Goal: Task Accomplishment & Management: Manage account settings

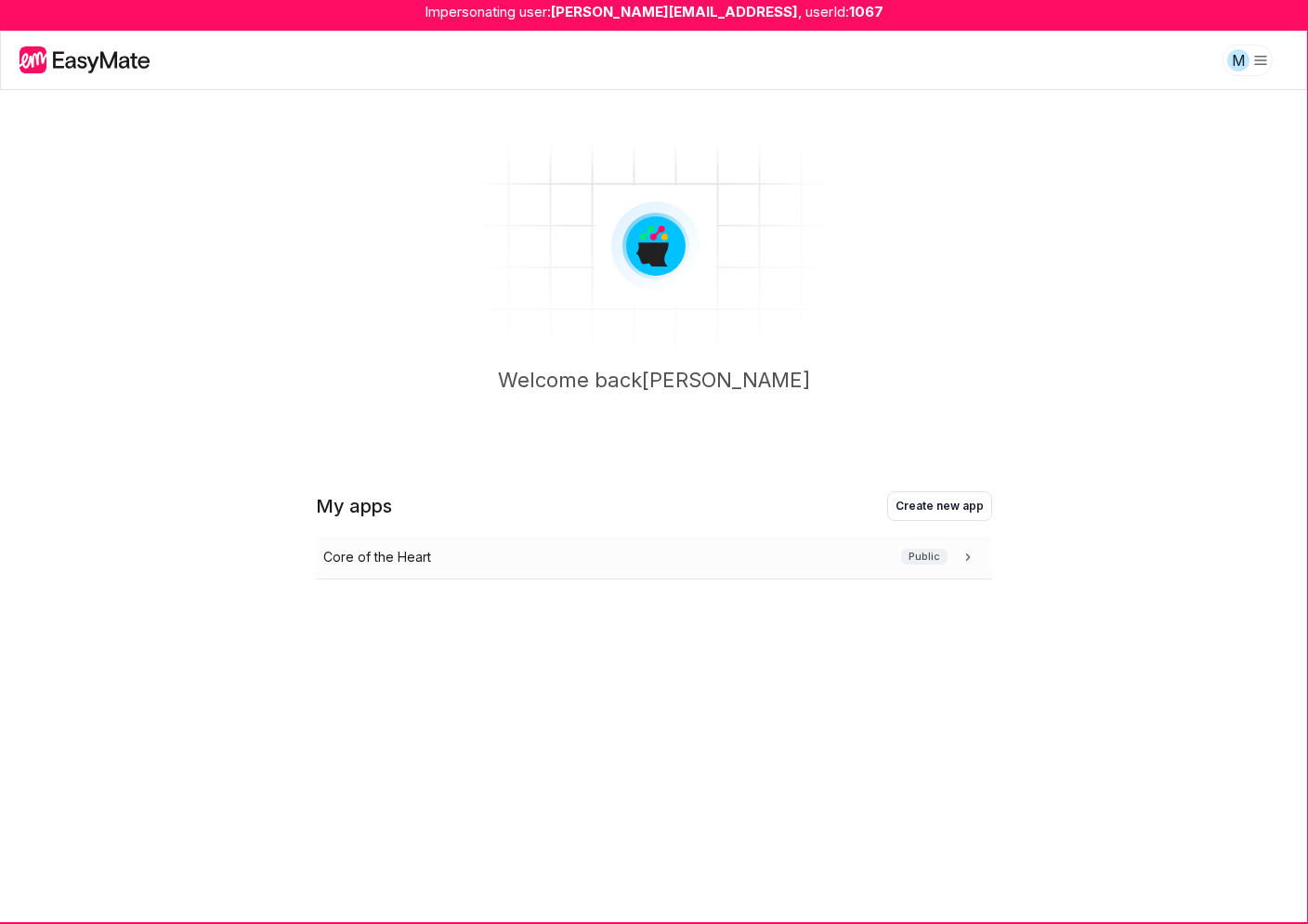
click at [681, 555] on div "Core of the Heart Public" at bounding box center [650, 557] width 654 height 20
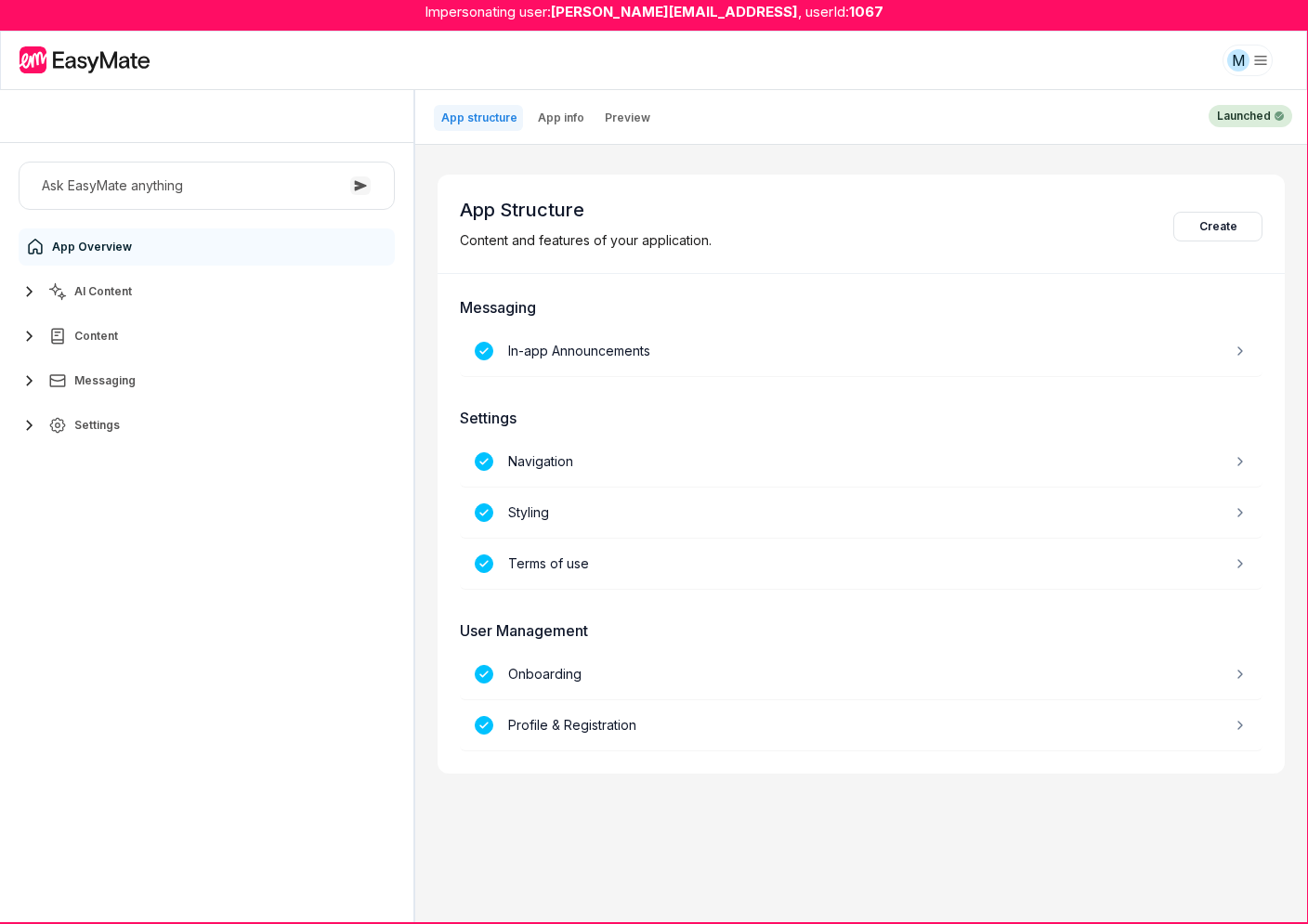
click at [146, 336] on button "Content" at bounding box center [206, 336] width 376 height 37
click at [119, 456] on span "Messaging" at bounding box center [105, 462] width 61 height 15
click at [93, 544] on span "Settings" at bounding box center [98, 551] width 46 height 15
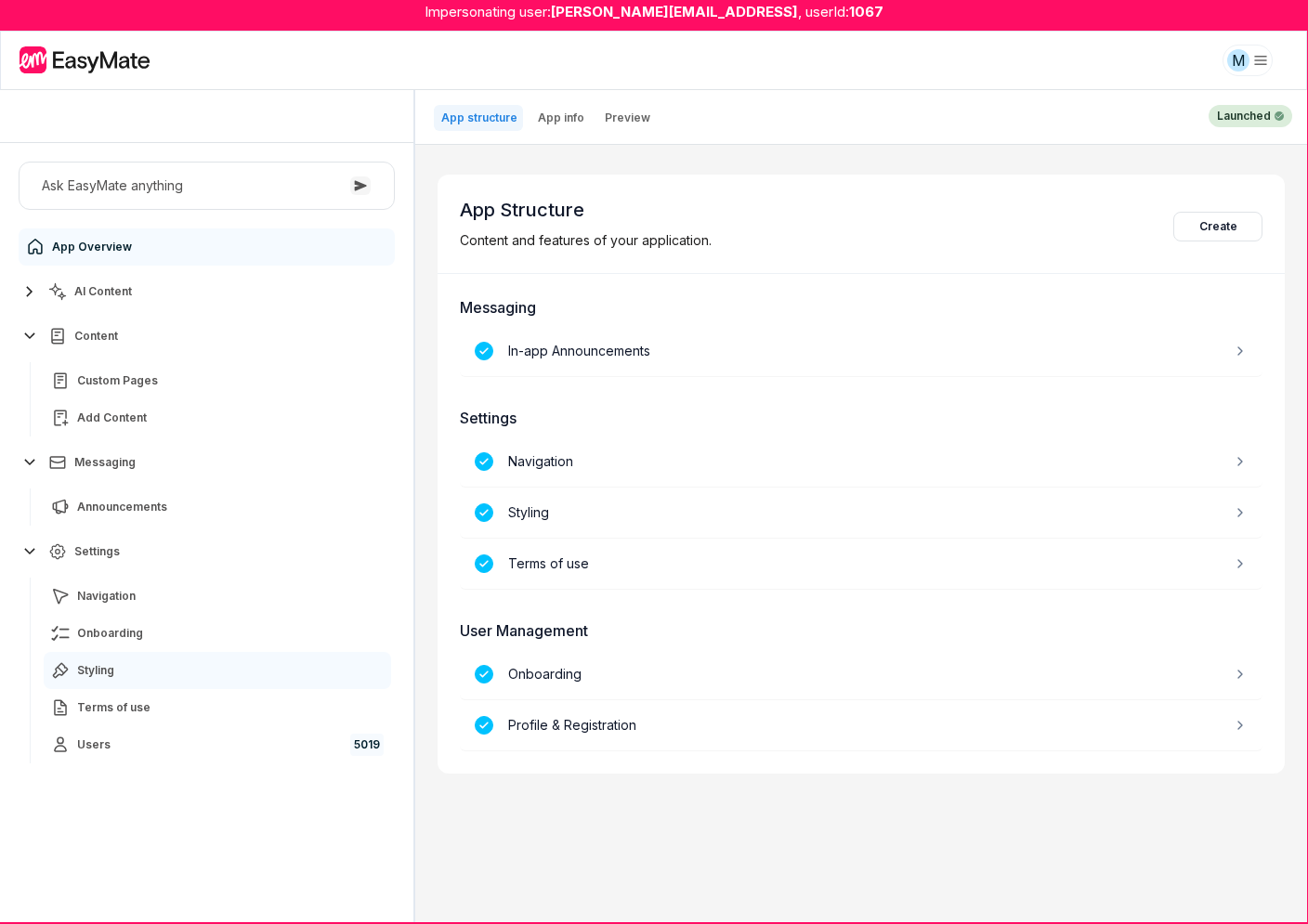
click at [90, 674] on span "Styling" at bounding box center [95, 670] width 37 height 15
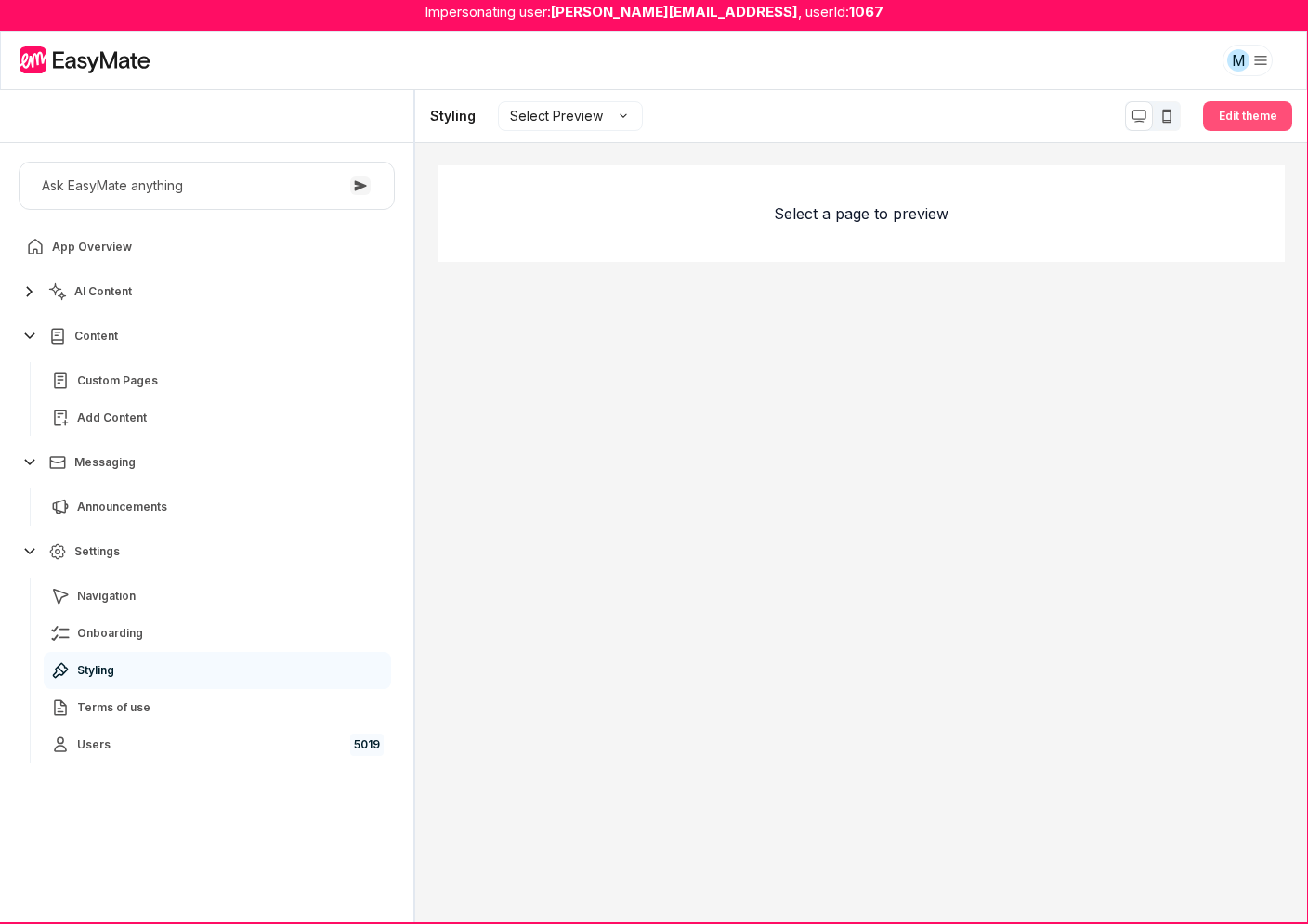
click at [1234, 112] on button "Edit theme" at bounding box center [1247, 117] width 89 height 30
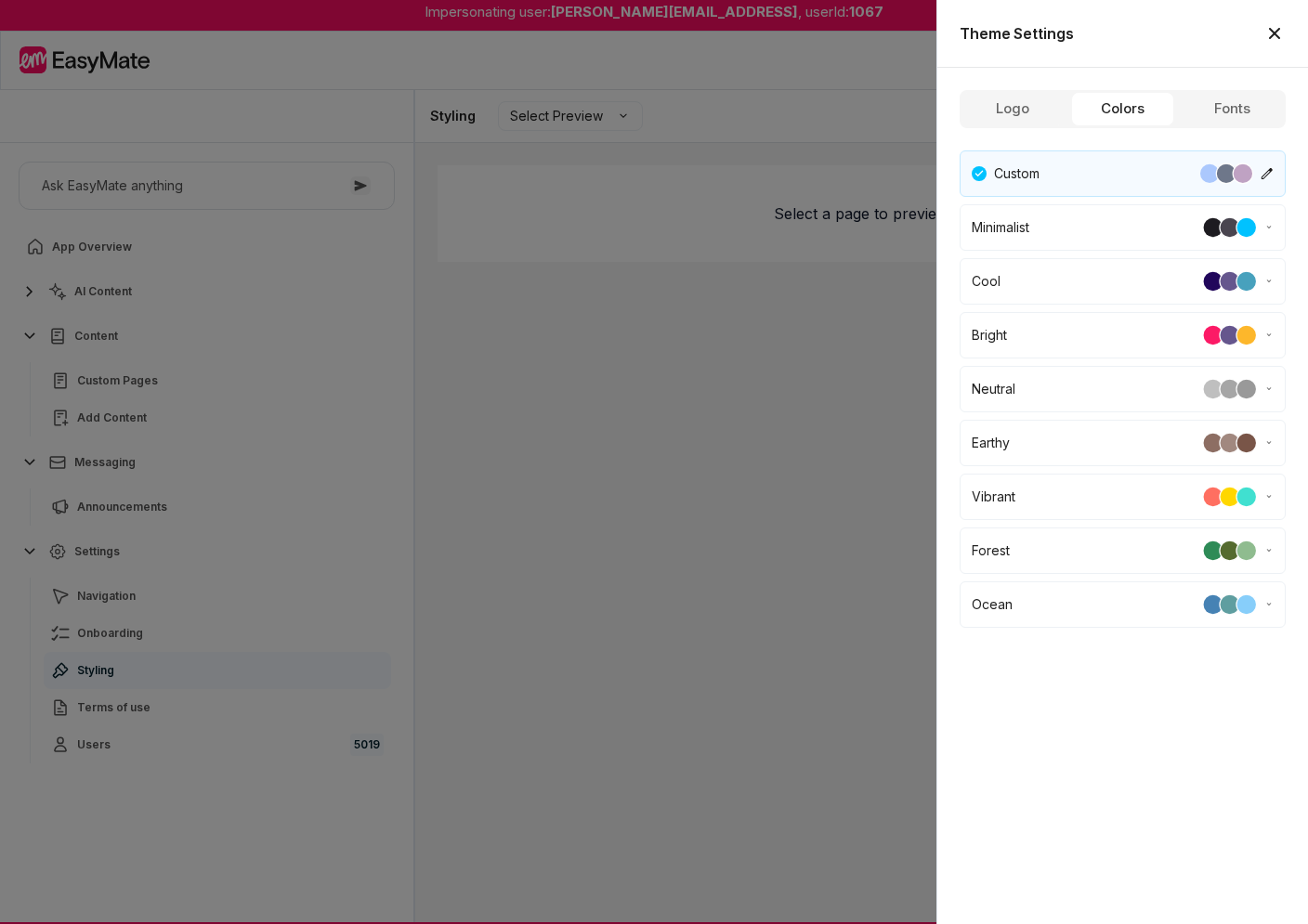
click at [1152, 108] on button "Colors" at bounding box center [1122, 109] width 102 height 34
click at [1008, 102] on button "Logo" at bounding box center [1012, 109] width 102 height 34
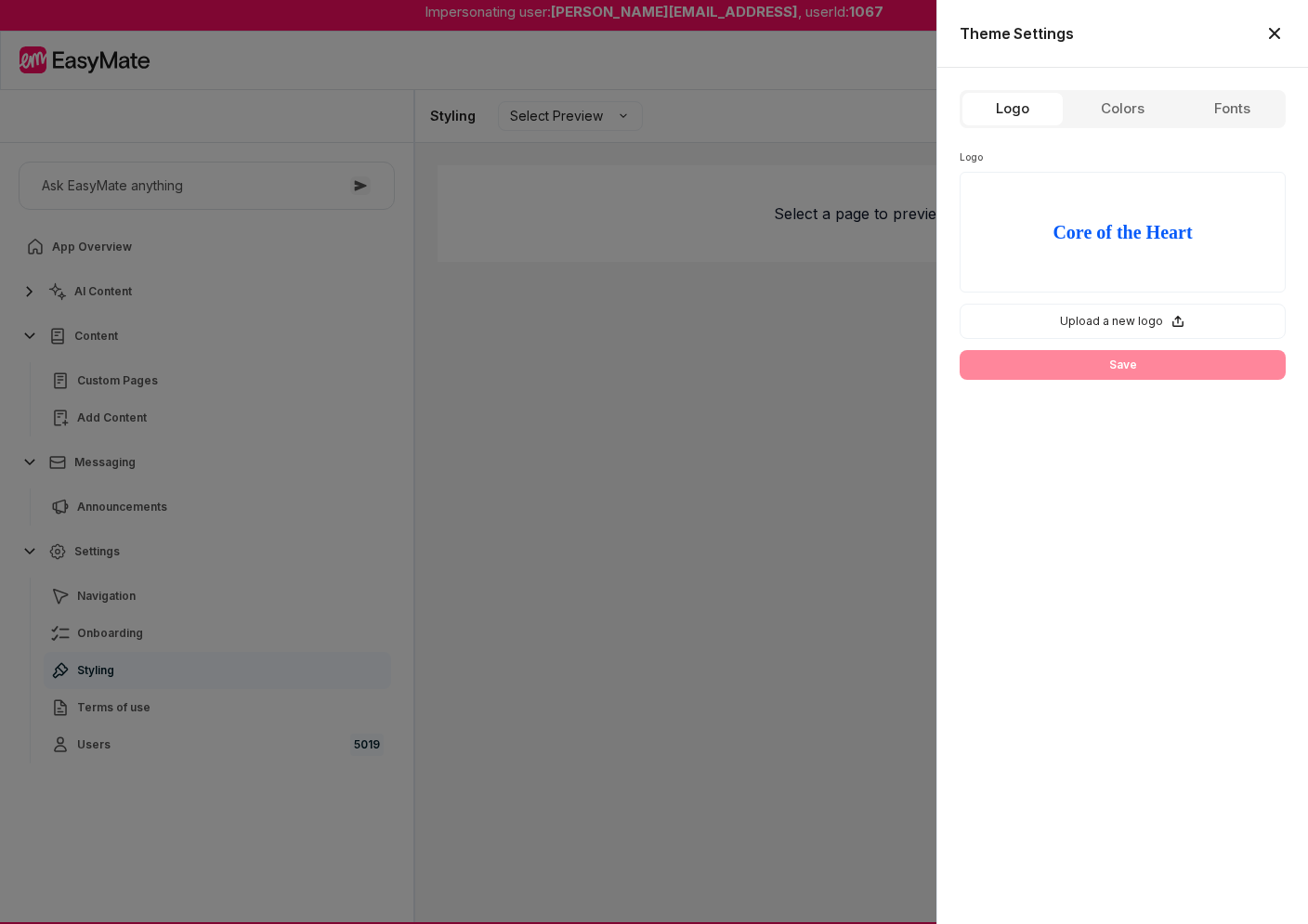
click at [1270, 29] on icon "button" at bounding box center [1274, 33] width 11 height 11
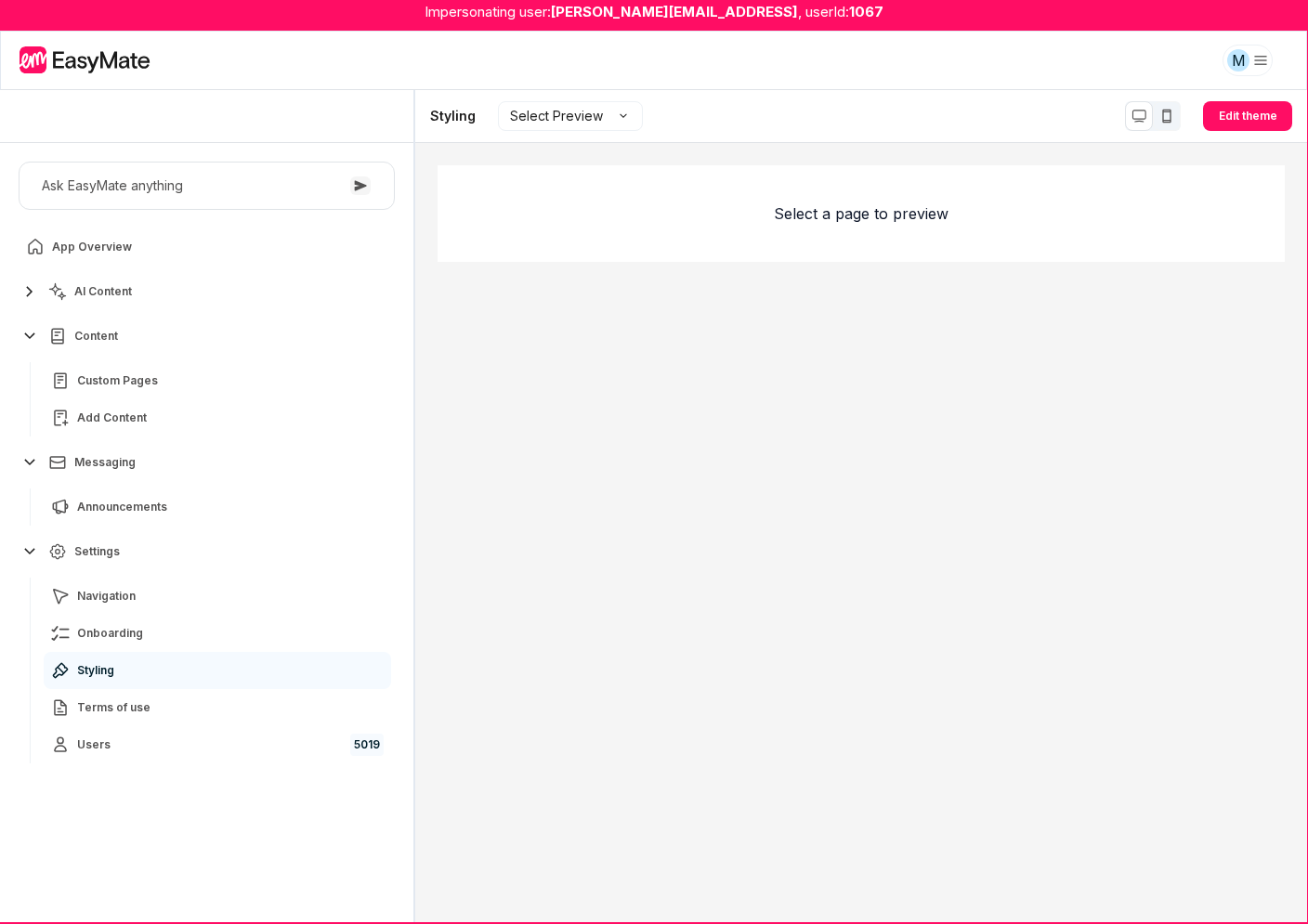
click at [670, 456] on div "Select a page to preview" at bounding box center [861, 547] width 847 height 764
type textarea "*"
